Goal: Information Seeking & Learning: Learn about a topic

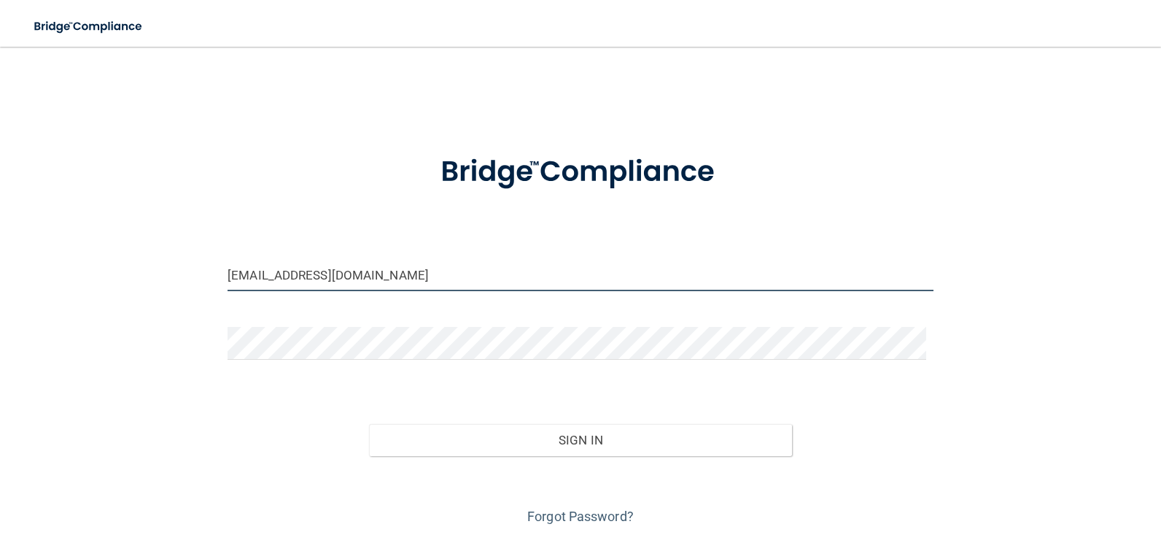
drag, startPoint x: 428, startPoint y: 275, endPoint x: 103, endPoint y: 292, distance: 325.8
click at [103, 292] on div "moiners@msn.com Invalid email/password. You don't have permission to access tha…" at bounding box center [580, 294] width 1103 height 467
type input "[EMAIL_ADDRESS][DOMAIN_NAME]"
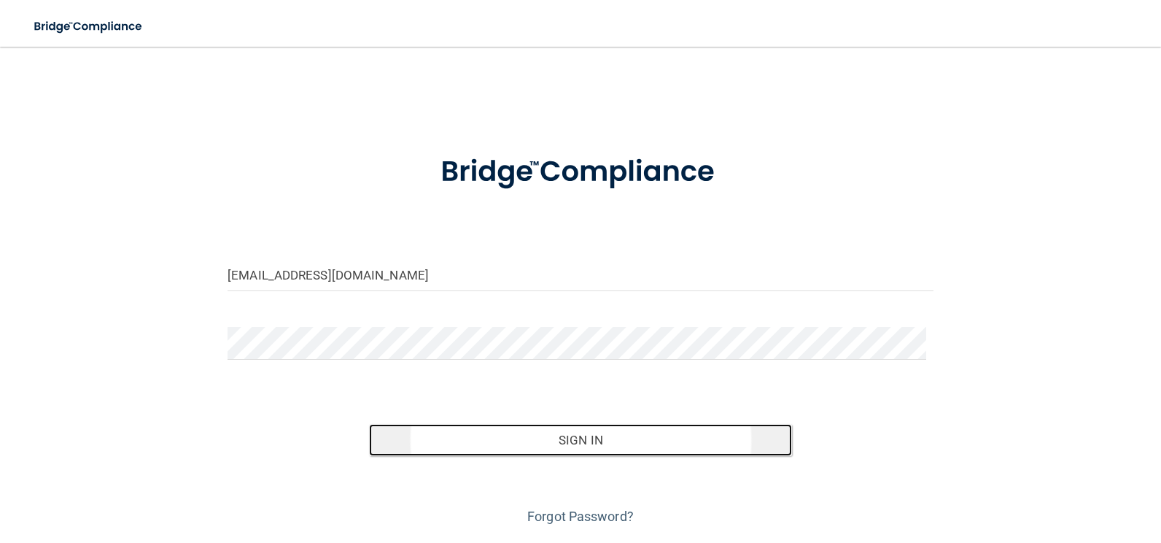
click at [586, 440] on button "Sign In" at bounding box center [581, 440] width 424 height 32
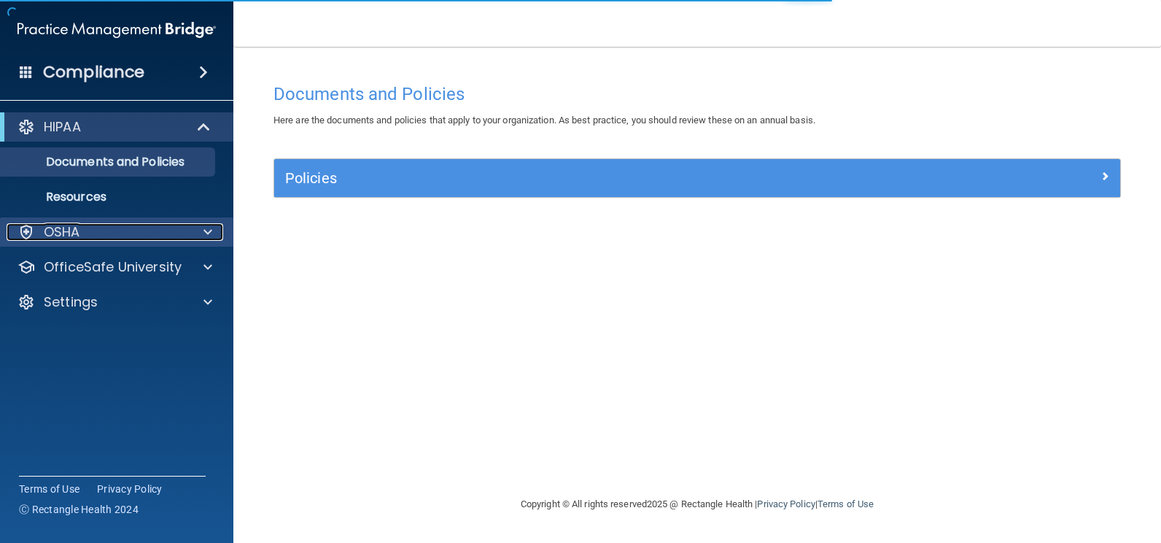
click at [193, 228] on div at bounding box center [205, 232] width 36 height 18
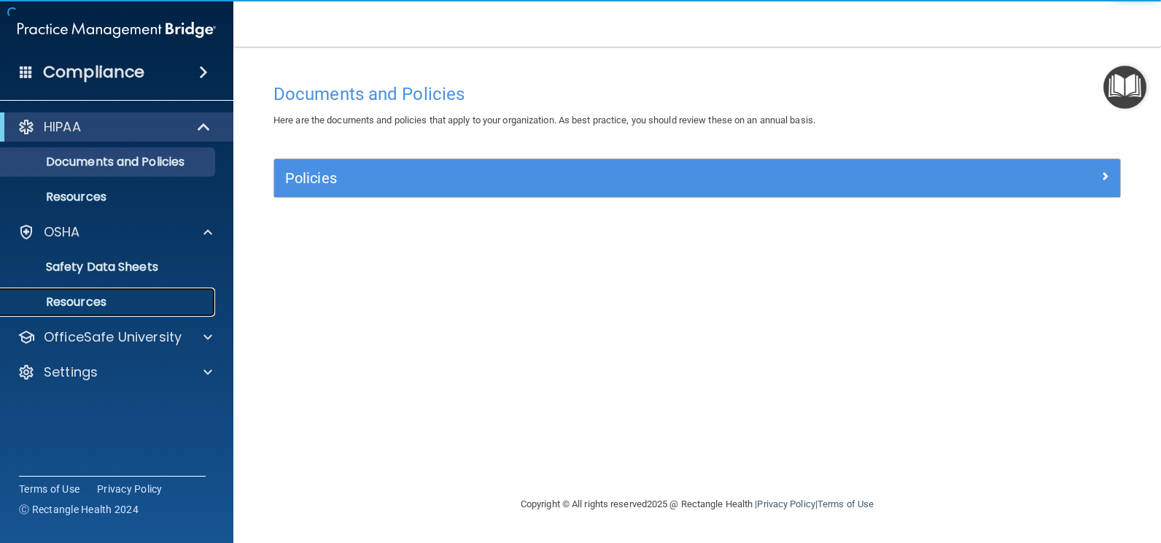
click at [108, 298] on p "Resources" at bounding box center [108, 302] width 199 height 15
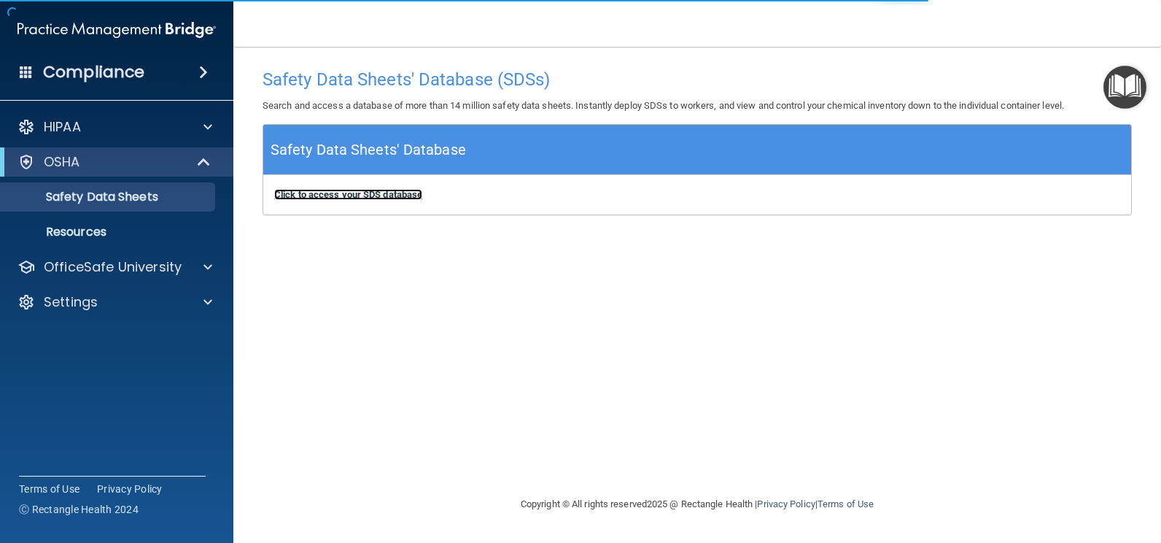
click at [371, 195] on b "Click to access your SDS database" at bounding box center [348, 194] width 148 height 11
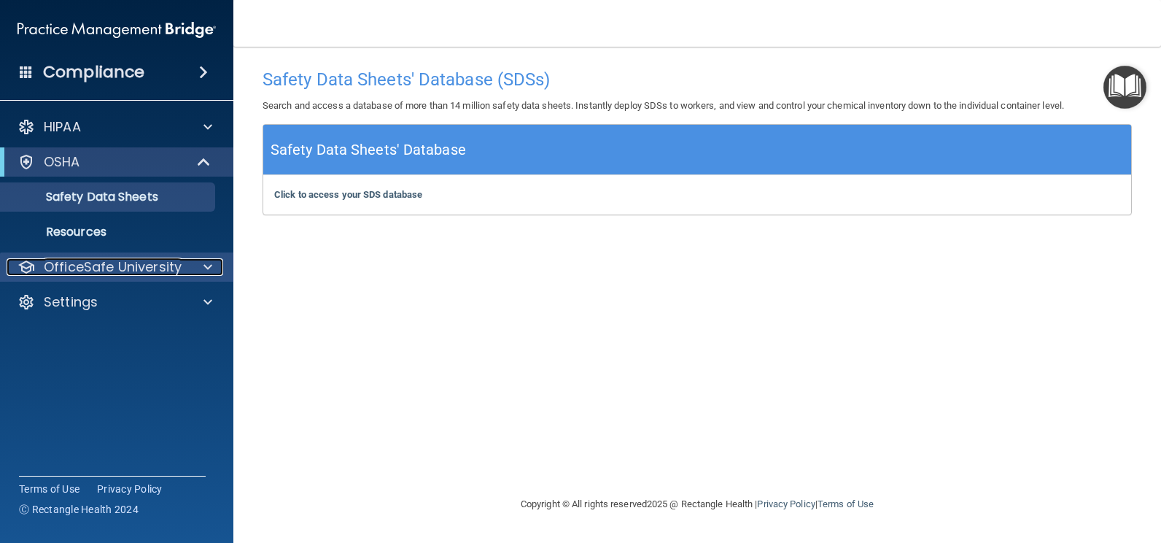
click at [127, 272] on p "OfficeSafe University" at bounding box center [113, 267] width 138 height 18
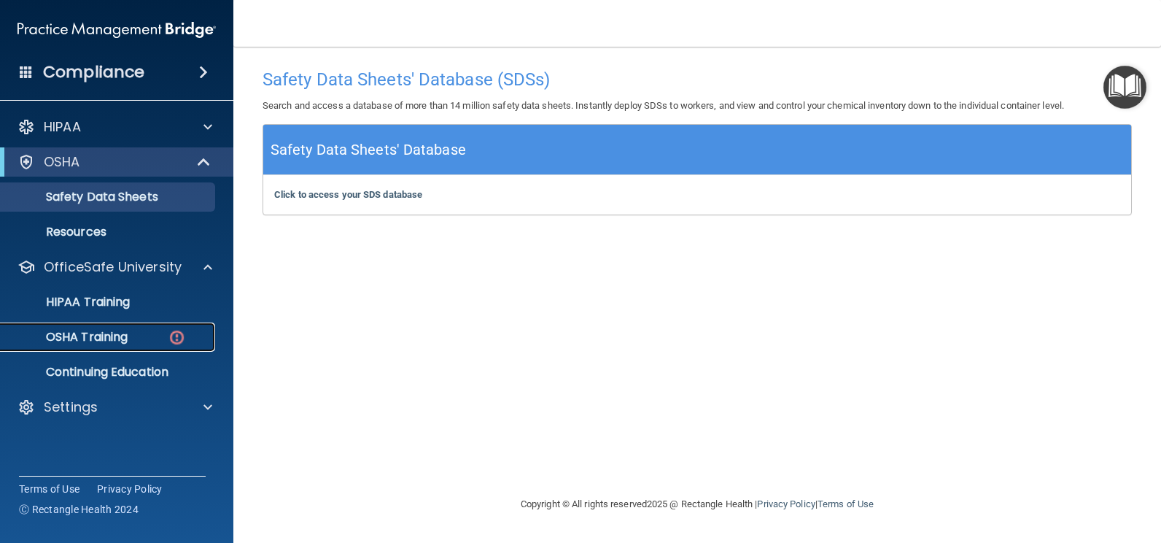
click at [131, 337] on div "OSHA Training" at bounding box center [108, 337] width 199 height 15
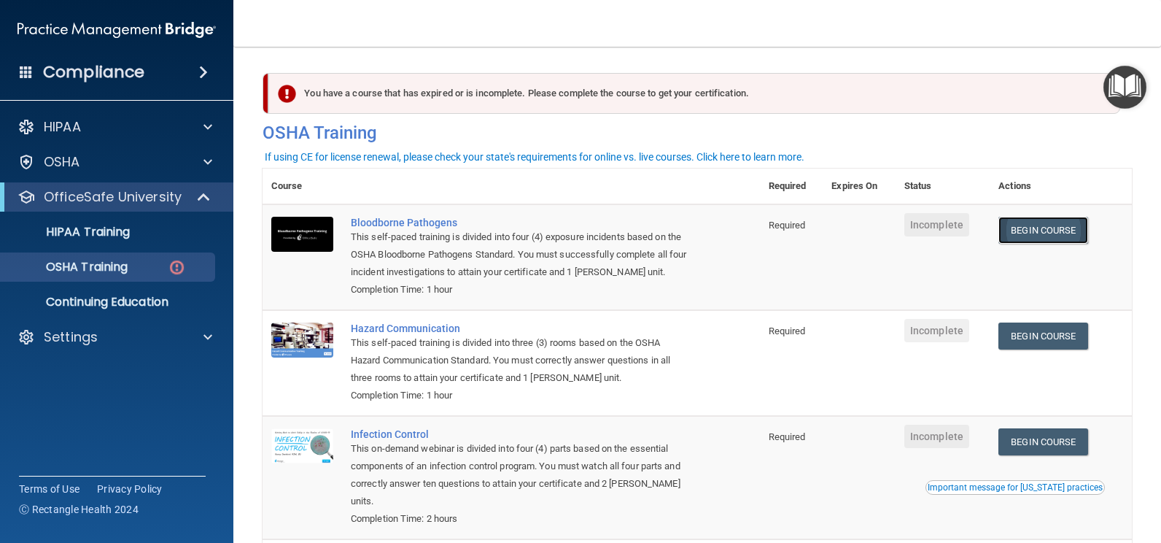
click at [1047, 228] on link "Begin Course" at bounding box center [1042, 230] width 89 height 27
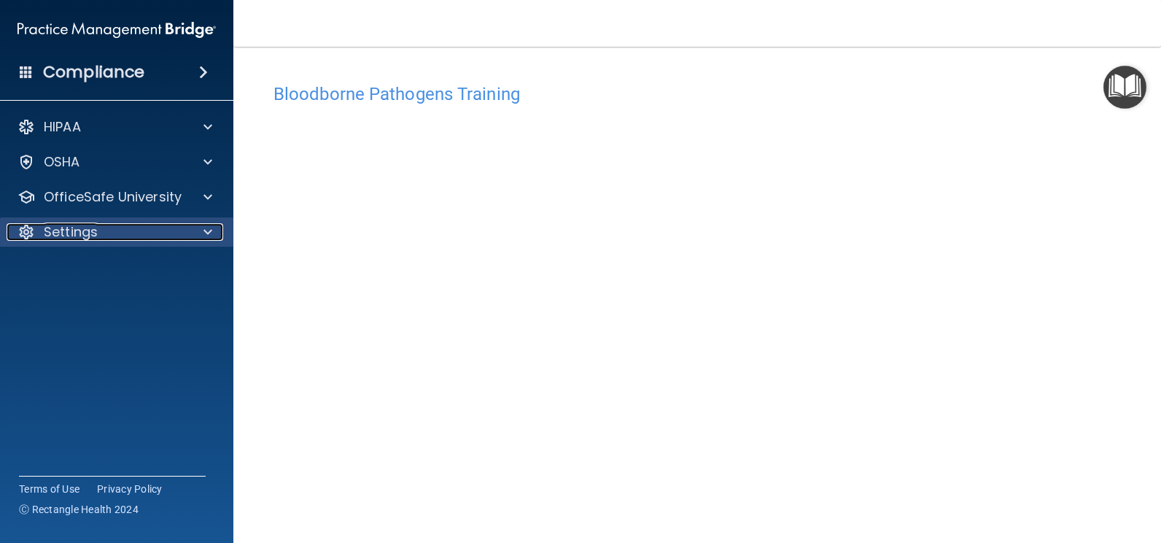
click at [71, 232] on p "Settings" at bounding box center [71, 232] width 54 height 18
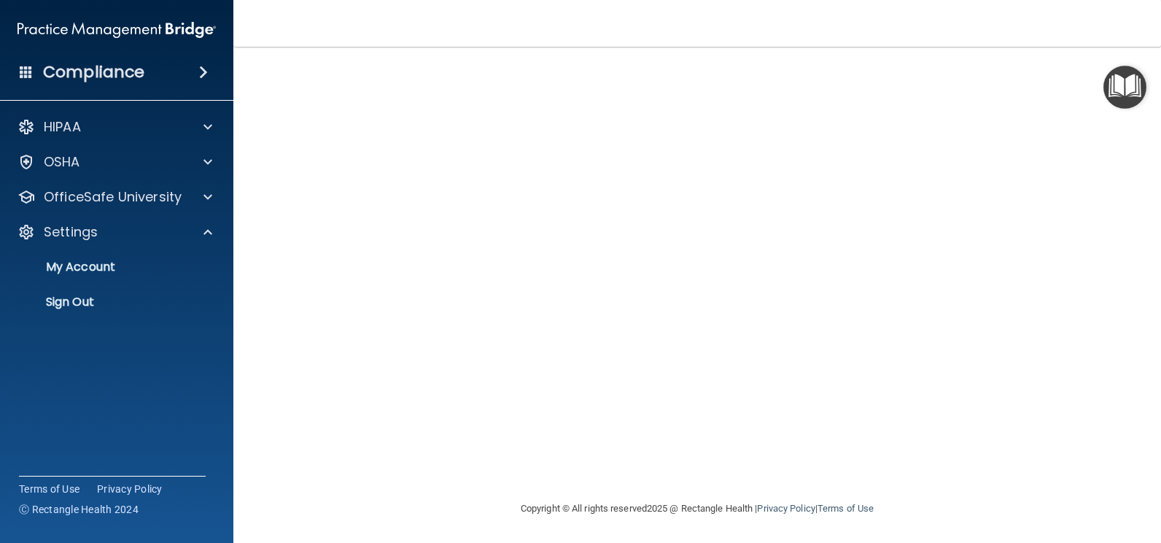
scroll to position [82, 0]
